Goal: Register for event/course

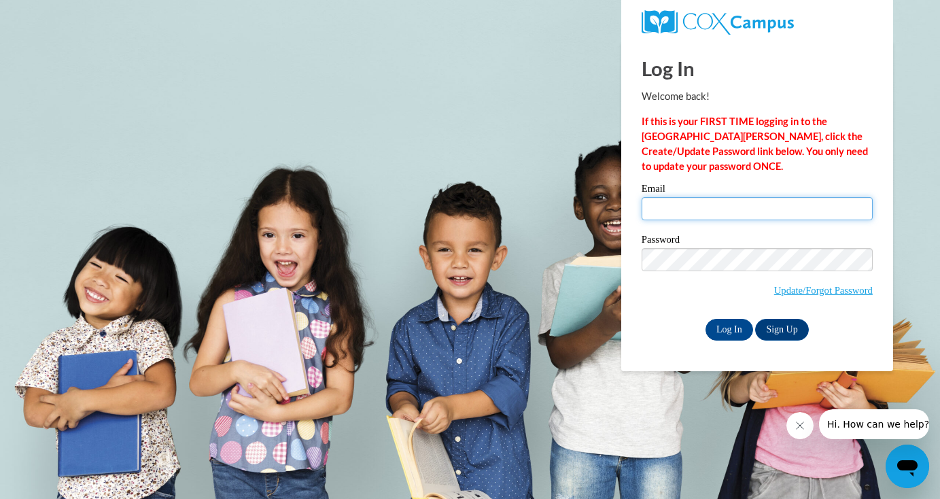
type input "pickelg@uwplatt.edu"
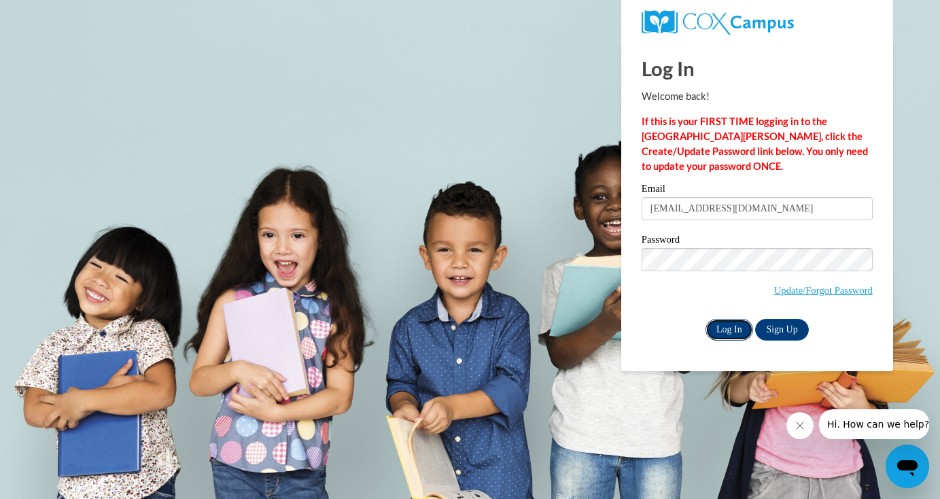
click at [740, 320] on input "Log In" at bounding box center [729, 330] width 48 height 22
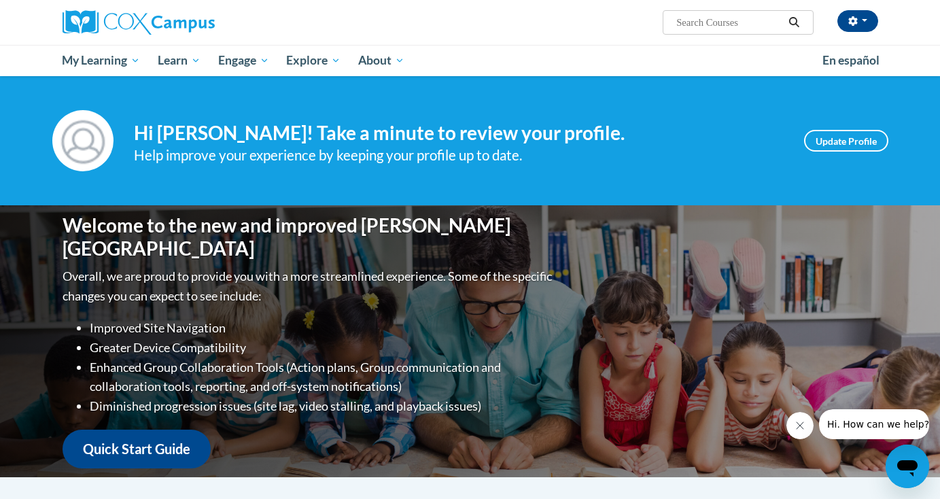
click at [724, 284] on div "Welcome to the new and improved Cox Campus Overall, we are proud to provide you…" at bounding box center [470, 341] width 856 height 272
click at [746, 25] on input "Search..." at bounding box center [729, 22] width 109 height 16
type input "oral language"
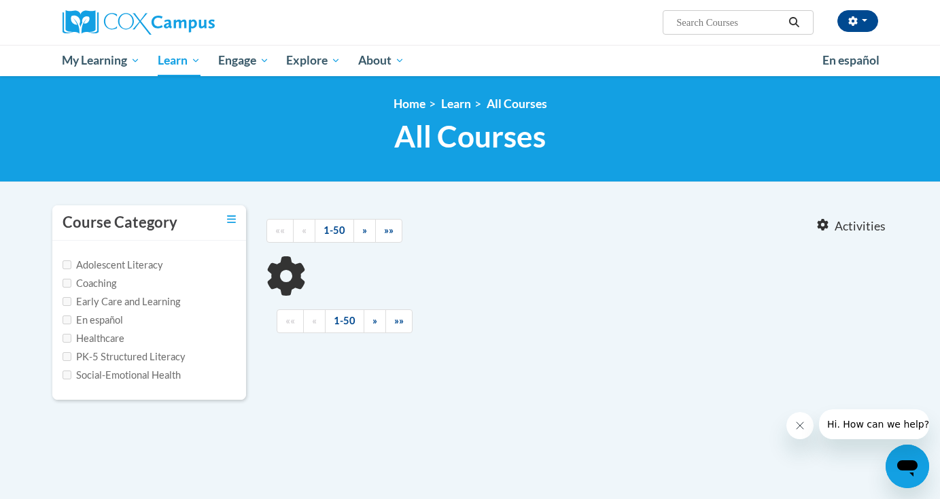
type input "oral language"
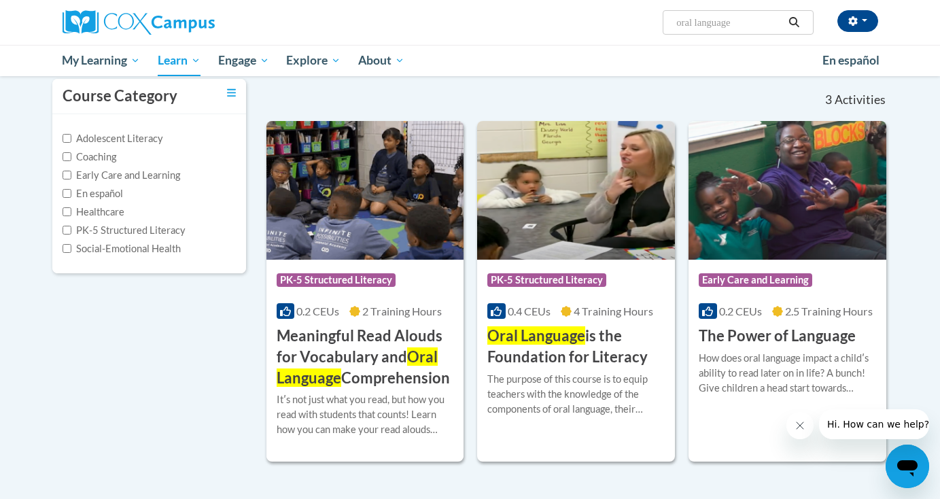
scroll to position [132, 0]
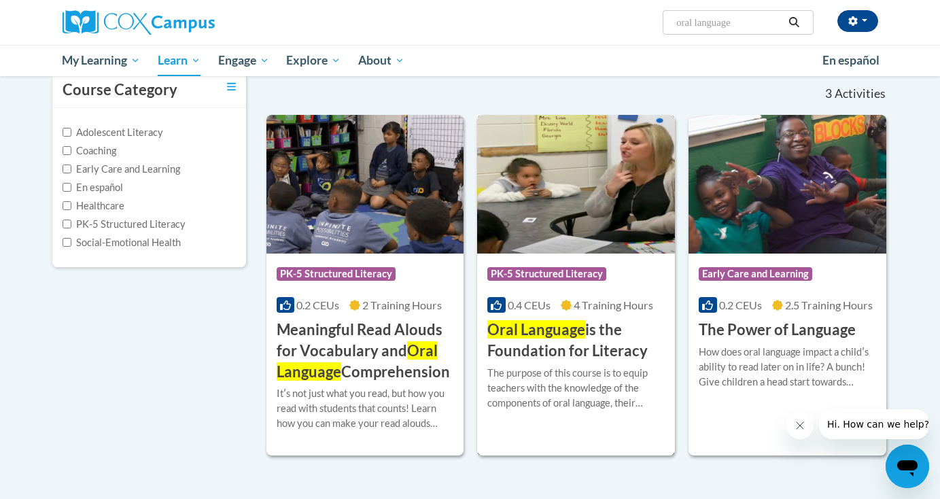
click at [566, 241] on img at bounding box center [576, 184] width 198 height 139
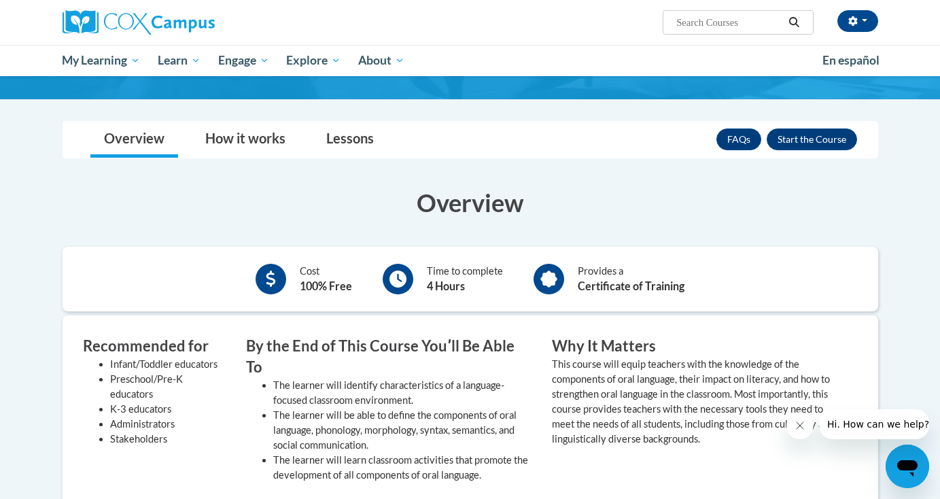
scroll to position [111, 0]
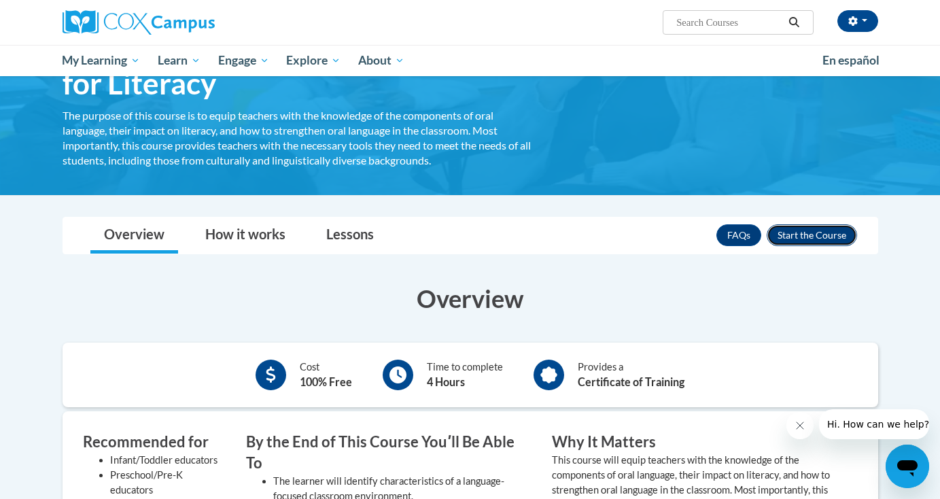
click at [789, 236] on button "Enroll" at bounding box center [811, 235] width 90 height 22
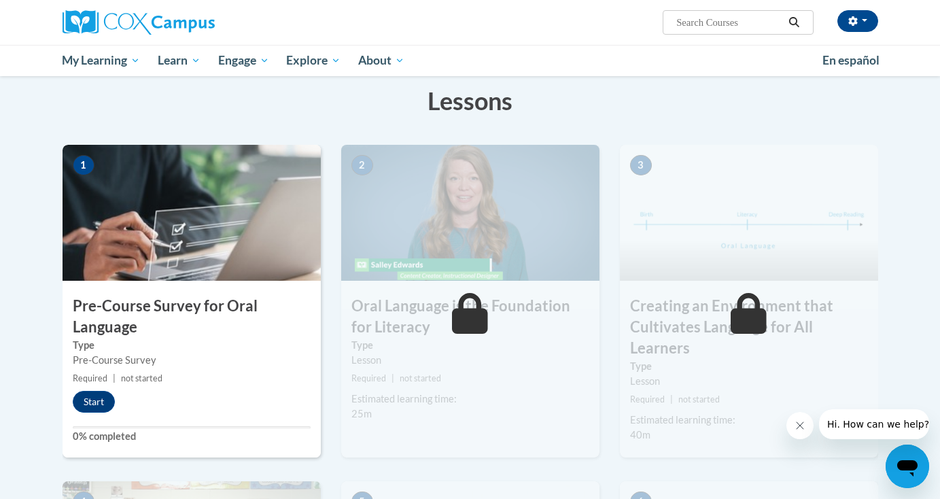
scroll to position [209, 0]
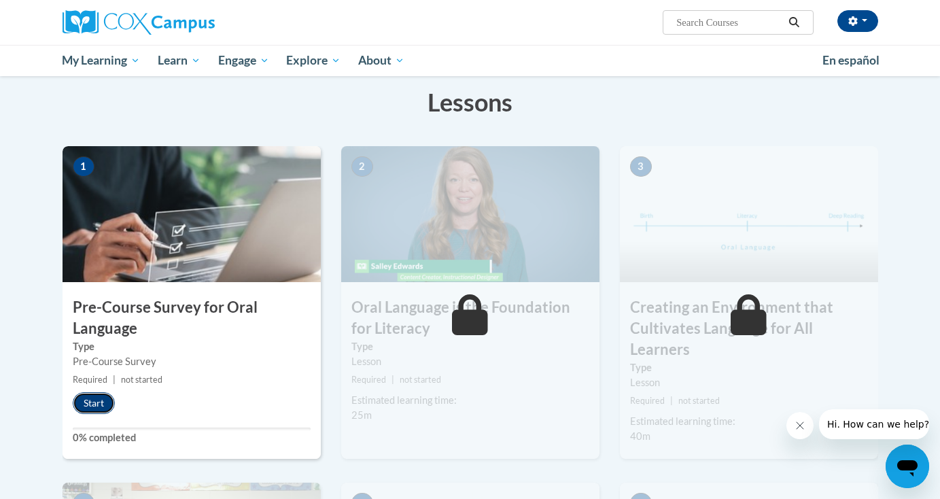
click at [87, 408] on button "Start" at bounding box center [94, 403] width 42 height 22
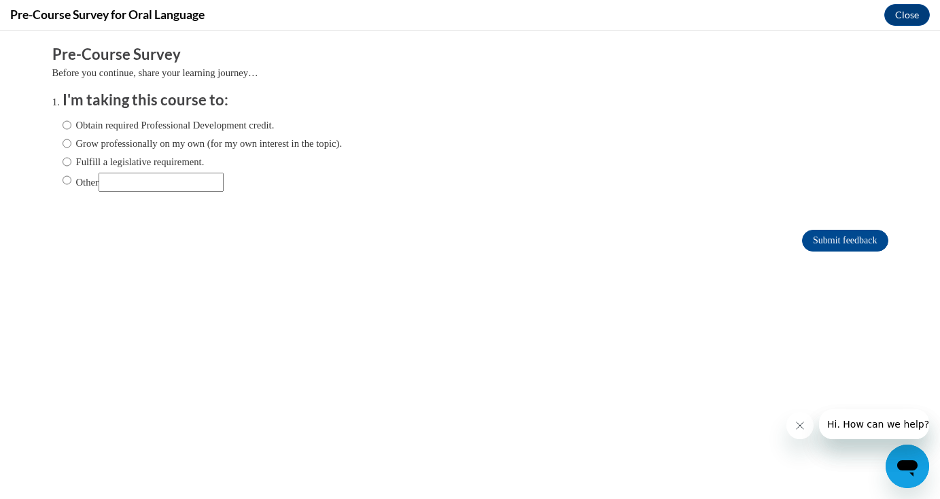
scroll to position [0, 0]
click at [104, 378] on body "Comments Pre-Course Survey Before you continue, share your learning journey… I'…" at bounding box center [470, 265] width 940 height 468
click at [802, 421] on icon "Close message from company" at bounding box center [799, 425] width 11 height 11
click at [66, 122] on input "Obtain required Professional Development credit." at bounding box center [67, 125] width 9 height 15
radio input "true"
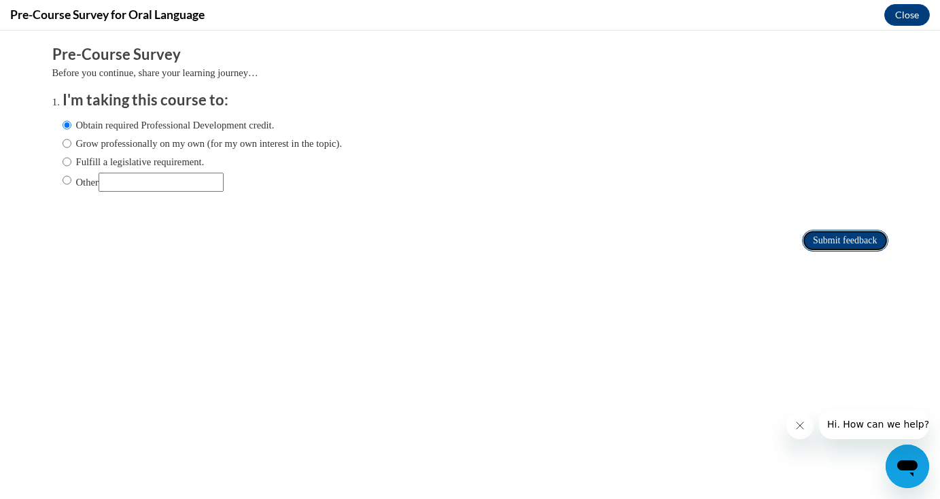
click at [827, 236] on input "Submit feedback" at bounding box center [845, 241] width 86 height 22
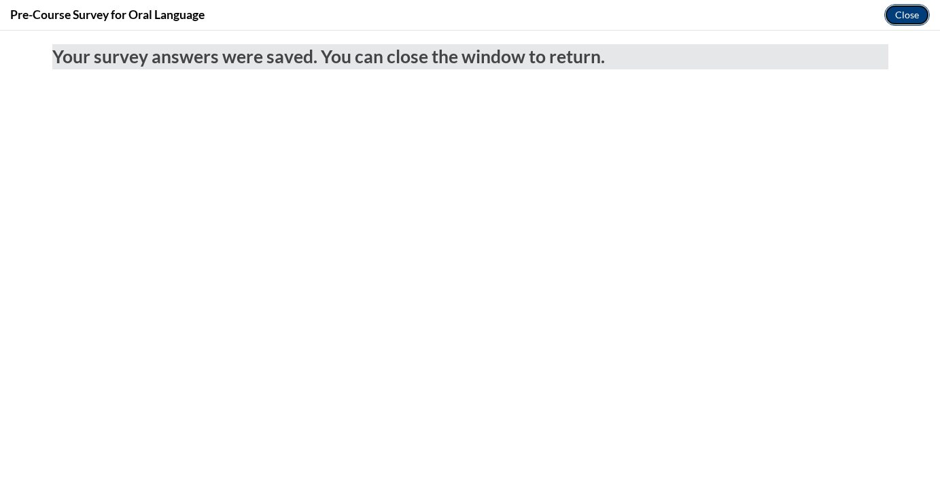
click at [908, 16] on button "Close" at bounding box center [907, 15] width 46 height 22
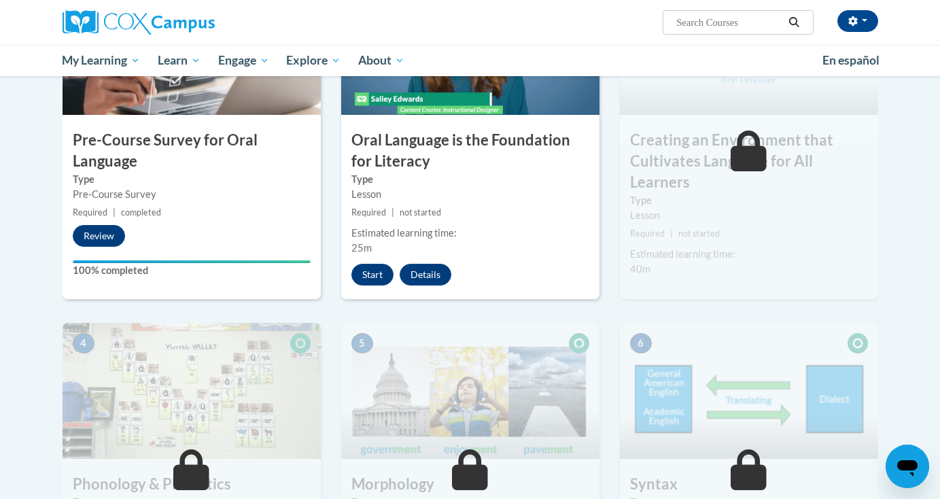
scroll to position [375, 0]
click at [378, 272] on button "Start" at bounding box center [372, 275] width 42 height 22
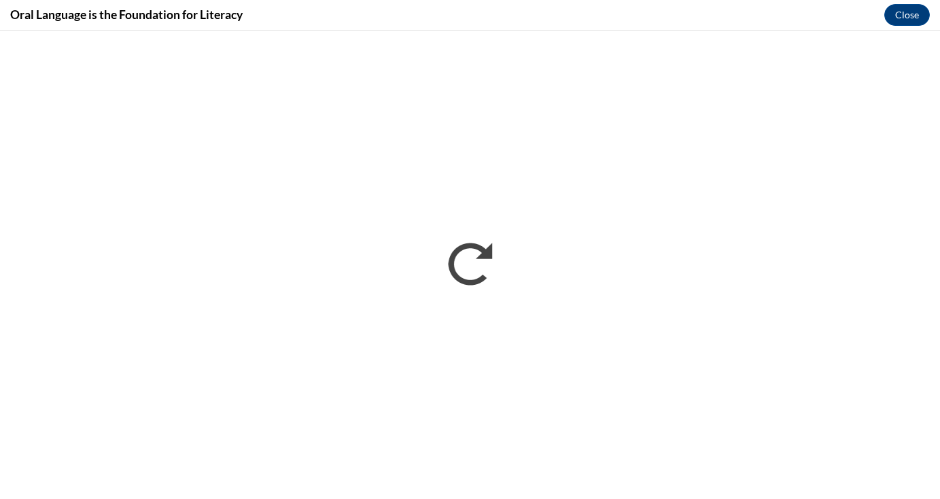
scroll to position [0, 0]
